Goal: Information Seeking & Learning: Check status

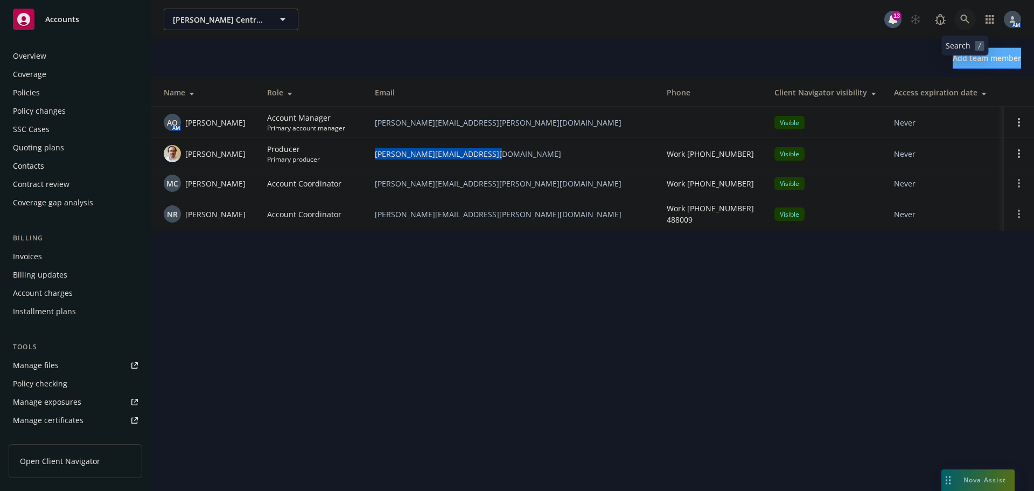
scroll to position [248, 0]
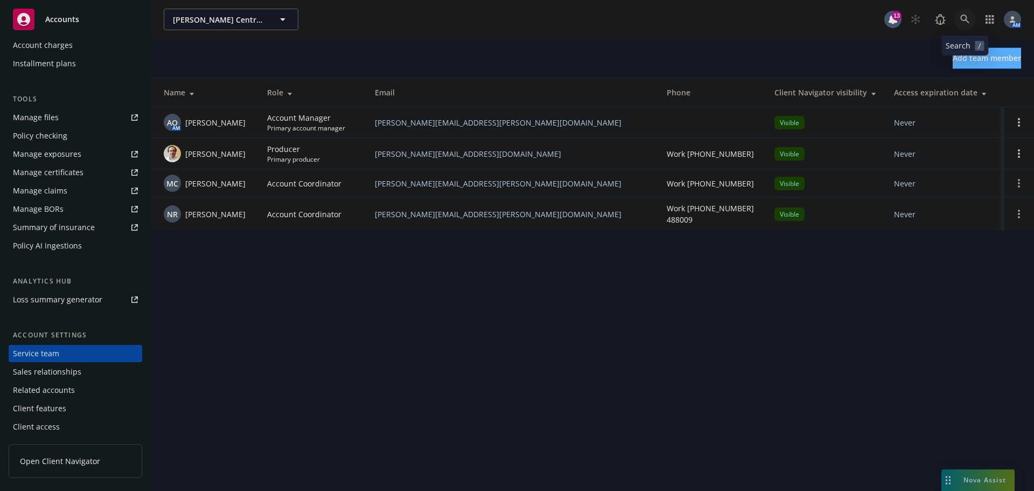
click at [970, 18] on icon at bounding box center [965, 20] width 10 height 10
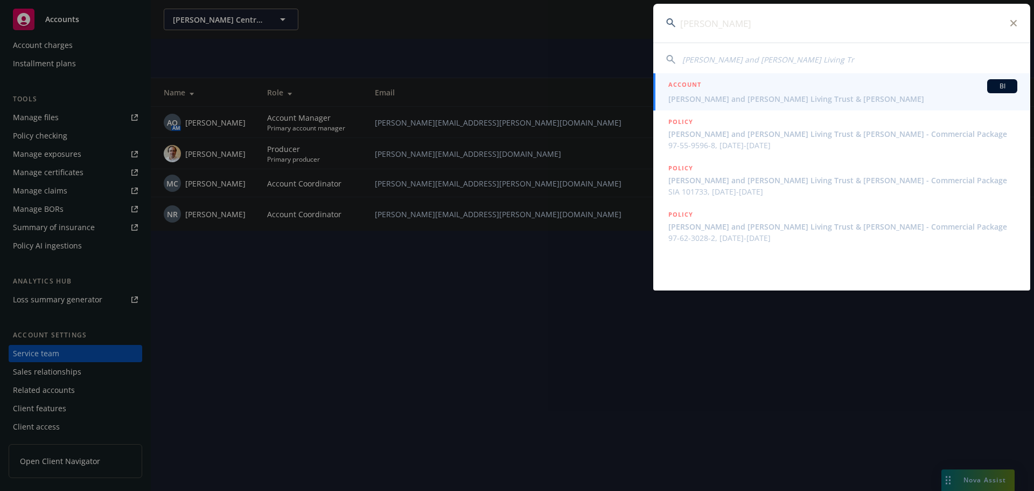
type input "[PERSON_NAME]"
click at [768, 98] on span "[PERSON_NAME] and [PERSON_NAME] Living Trust & [PERSON_NAME]" at bounding box center [842, 98] width 349 height 11
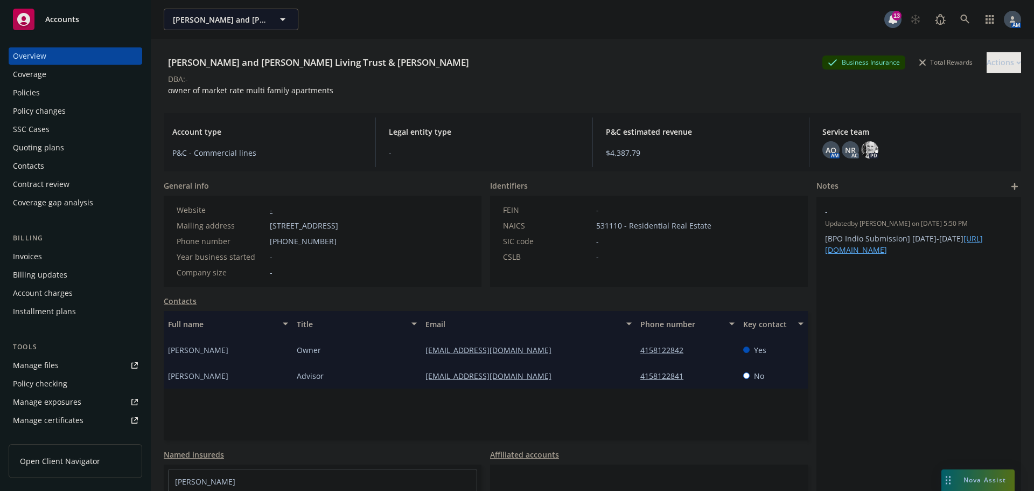
click at [38, 253] on div "Invoices" at bounding box center [27, 256] width 29 height 17
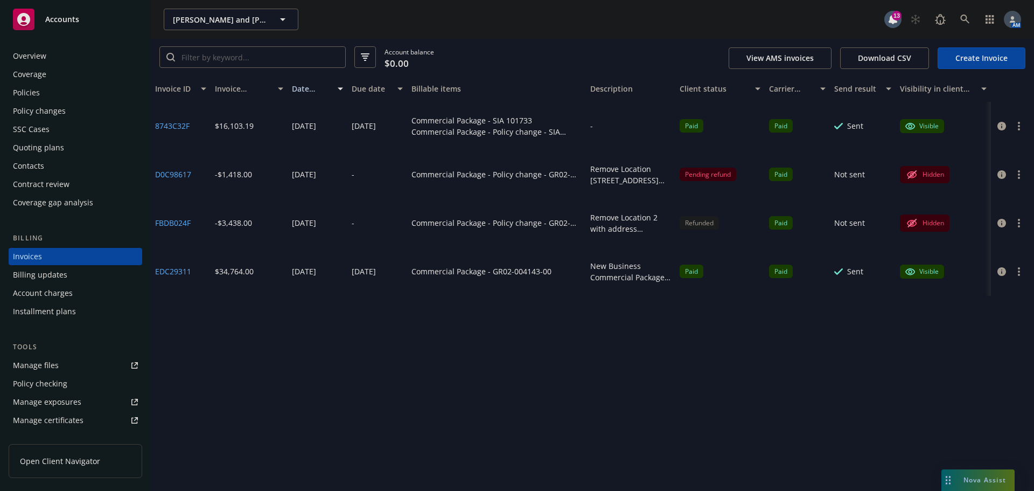
click at [75, 90] on div "Policies" at bounding box center [75, 92] width 125 height 17
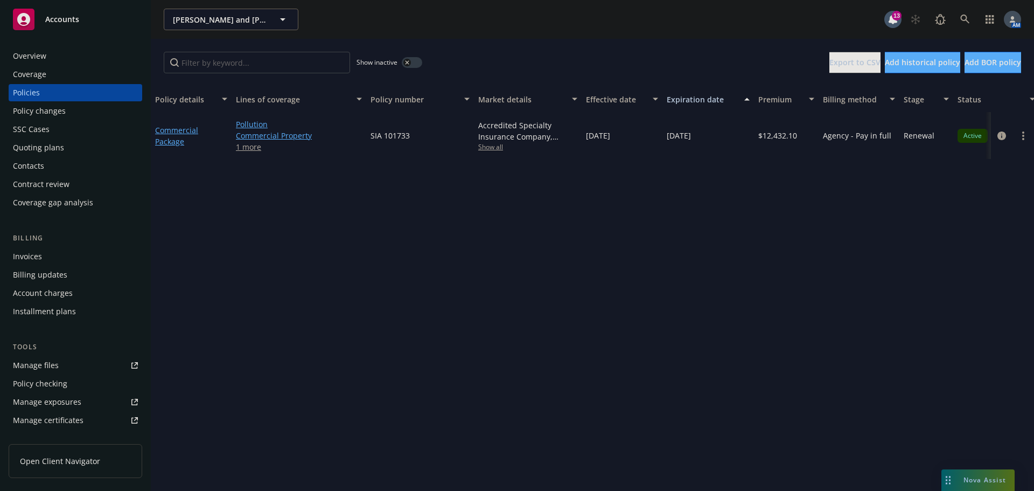
click at [412, 66] on button "button" at bounding box center [412, 62] width 20 height 11
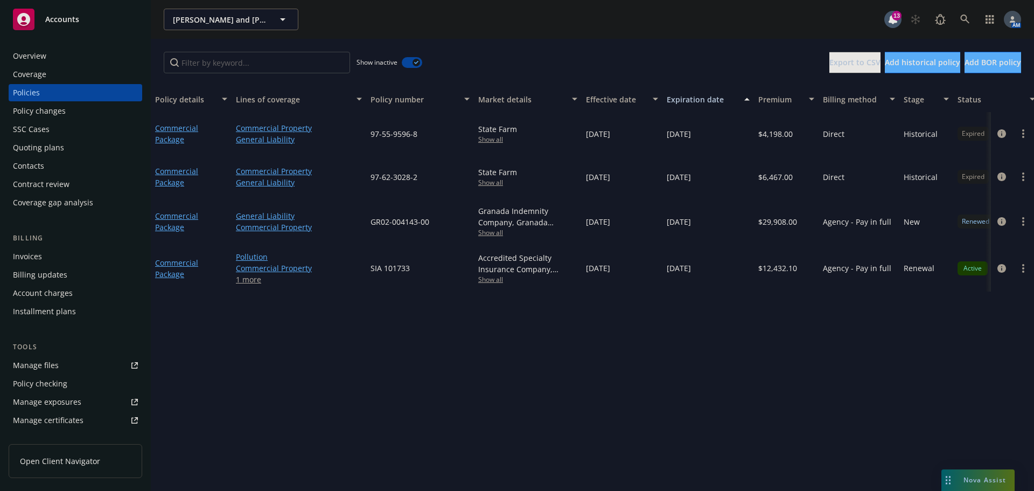
click at [412, 62] on button "button" at bounding box center [412, 62] width 20 height 11
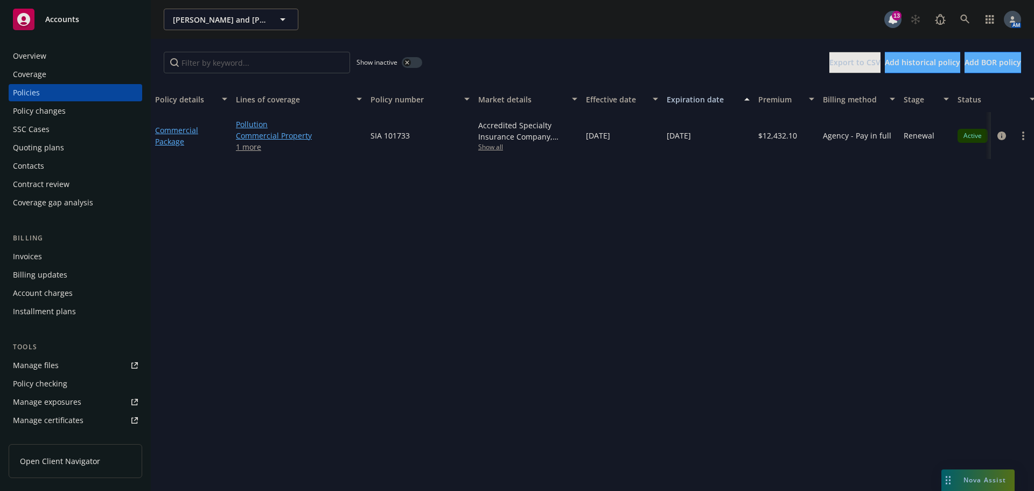
click at [34, 255] on div "Invoices" at bounding box center [27, 256] width 29 height 17
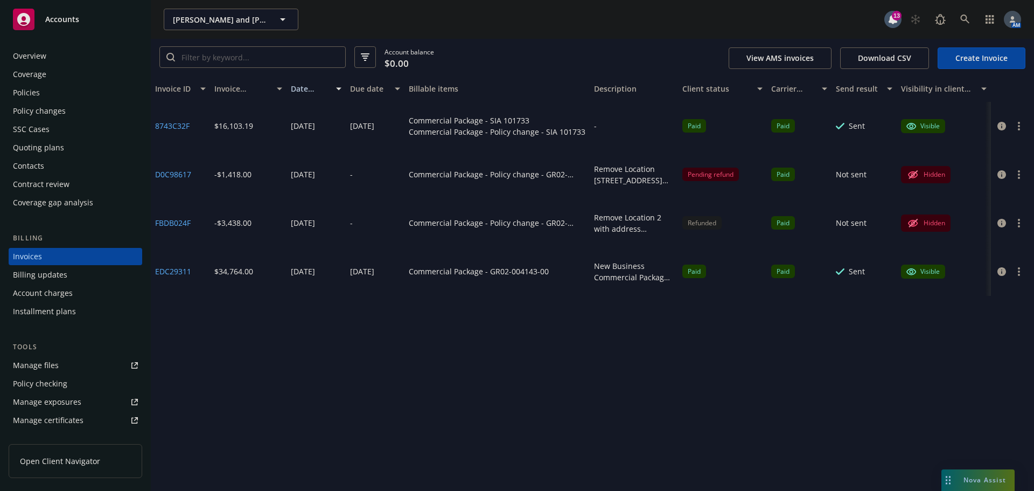
drag, startPoint x: 580, startPoint y: 84, endPoint x: 588, endPoint y: 84, distance: 7.5
click at [587, 84] on div "button" at bounding box center [584, 89] width 5 height 26
